Goal: Browse casually

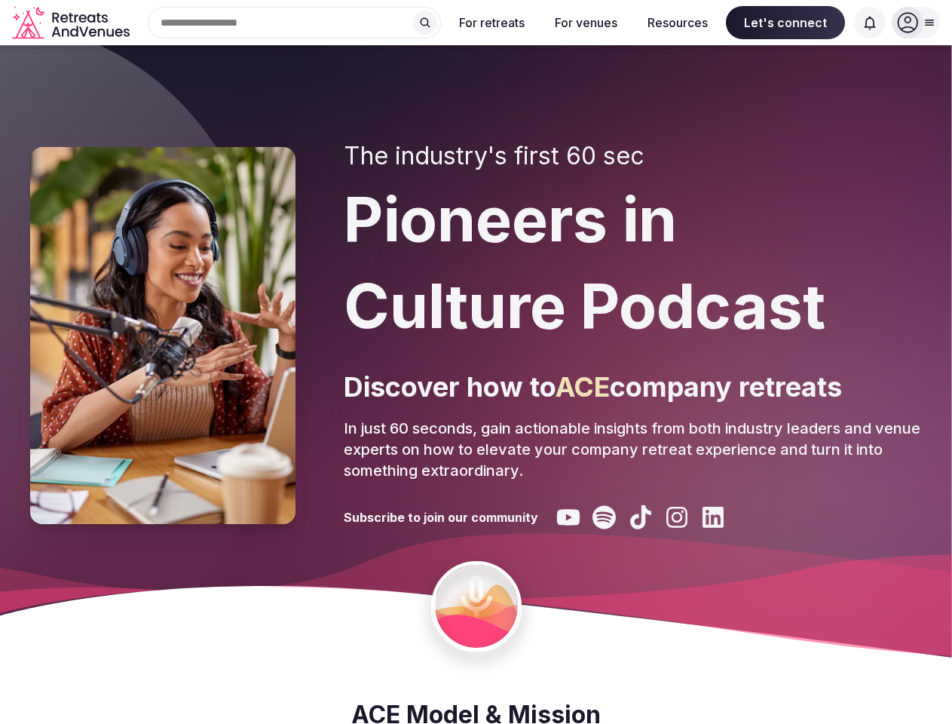
click at [476, 362] on div "The industry's first 60 sec Pioneers in Culture Podcast Discover how to ACE com…" at bounding box center [633, 336] width 578 height 388
click at [295, 23] on div "Search Popular Destinations [GEOGRAPHIC_DATA], [GEOGRAPHIC_DATA] [GEOGRAPHIC_DA…" at bounding box center [288, 23] width 305 height 32
click at [425, 23] on input "text" at bounding box center [294, 23] width 293 height 32
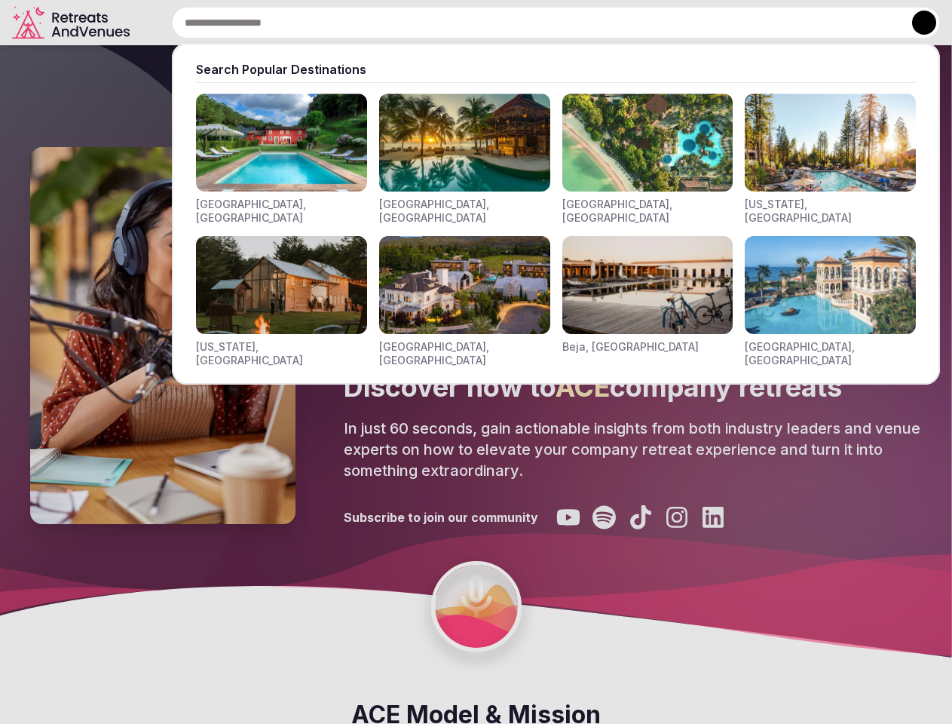
click at [492, 23] on input "text" at bounding box center [556, 23] width 768 height 32
click at [586, 23] on input "text" at bounding box center [556, 23] width 768 height 32
click at [678, 23] on input "text" at bounding box center [556, 23] width 768 height 32
click at [786, 23] on input "text" at bounding box center [556, 23] width 768 height 32
click at [870, 23] on input "text" at bounding box center [556, 23] width 768 height 32
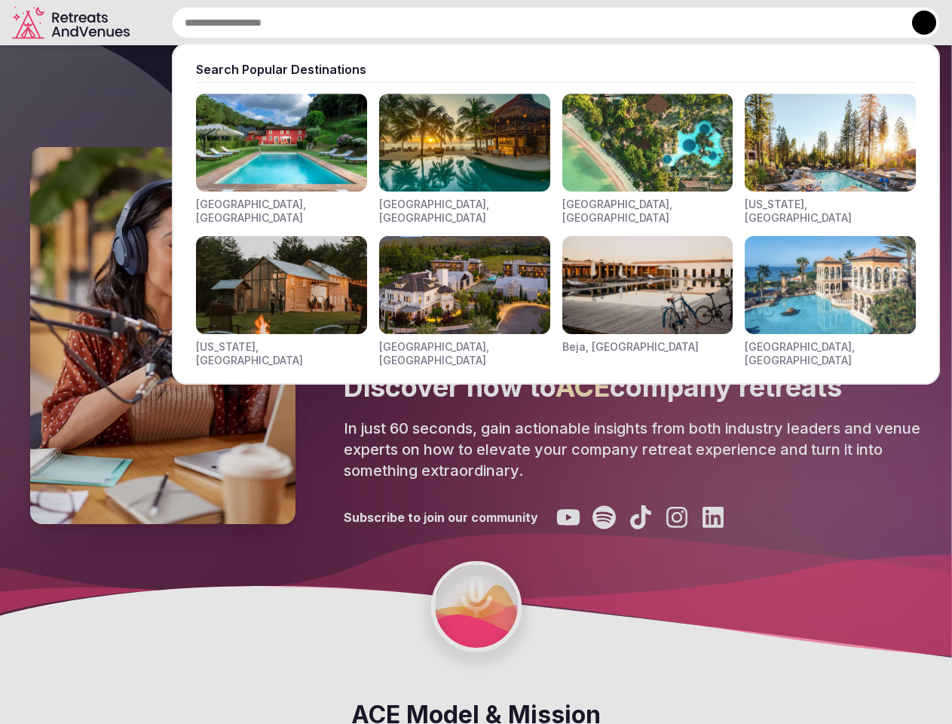
click at [916, 23] on button at bounding box center [924, 23] width 24 height 24
